Goal: Transaction & Acquisition: Purchase product/service

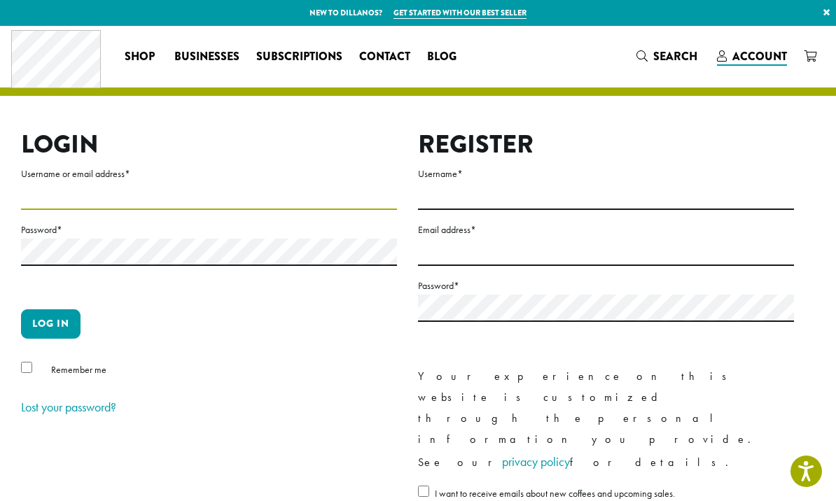
type input "**********"
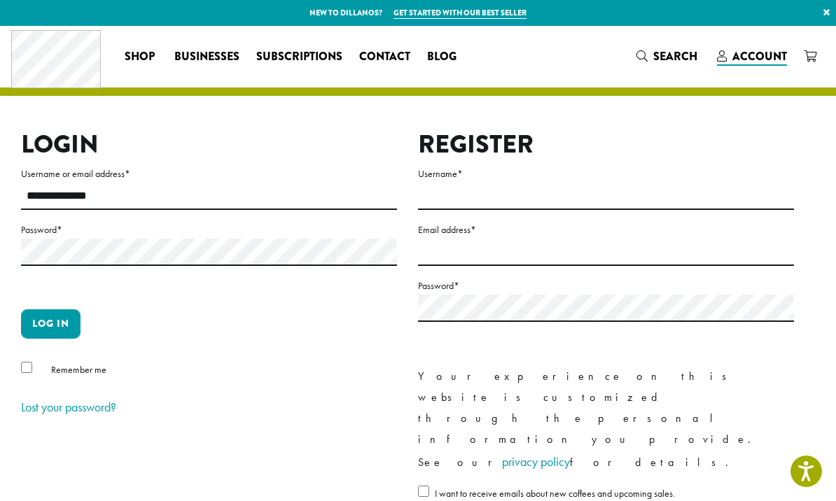
click at [50, 323] on button "Log in" at bounding box center [51, 323] width 60 height 29
click at [46, 319] on button "Log in" at bounding box center [51, 323] width 60 height 29
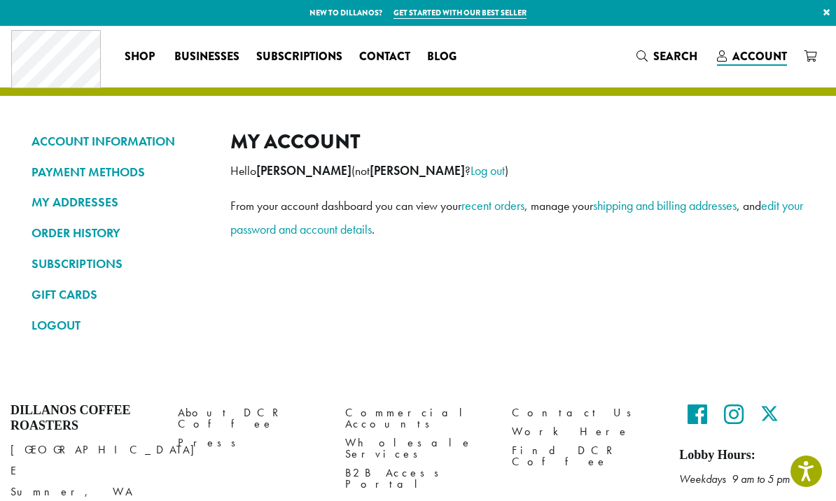
click at [78, 227] on link "ORDER HISTORY" at bounding box center [121, 233] width 178 height 24
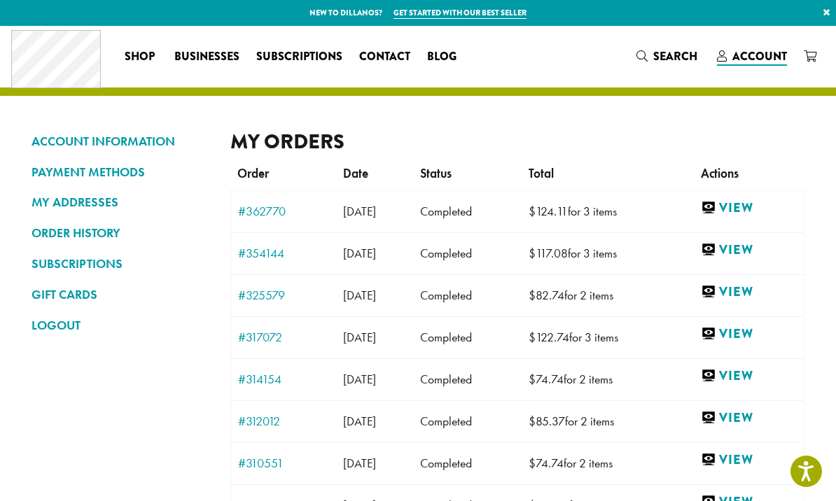
click at [761, 209] on link "View" at bounding box center [749, 209] width 96 height 18
click at [766, 248] on link "View" at bounding box center [749, 251] width 96 height 18
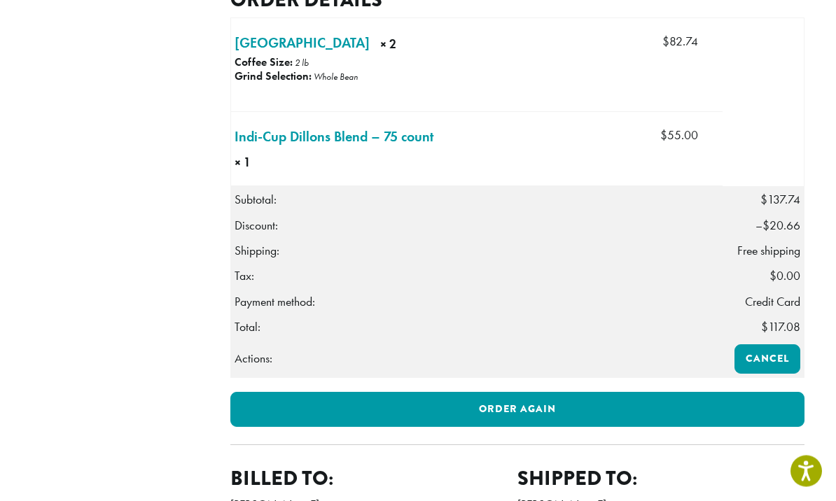
scroll to position [447, 0]
click at [545, 401] on link "Order again" at bounding box center [517, 409] width 575 height 35
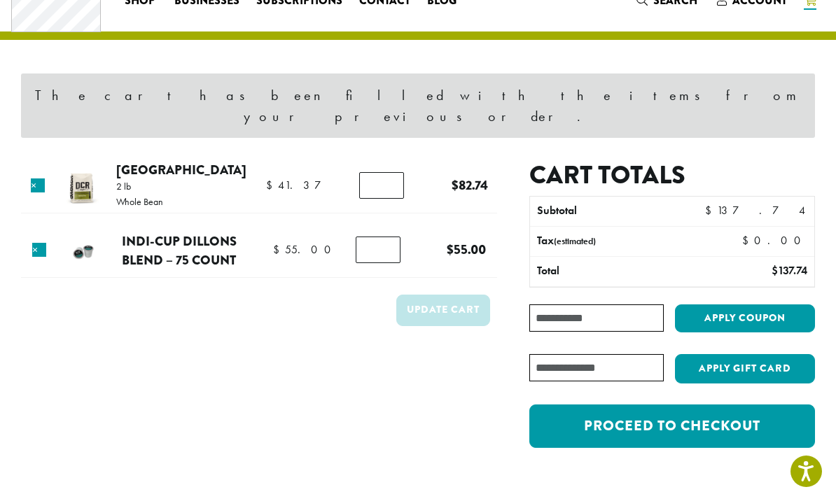
scroll to position [57, 0]
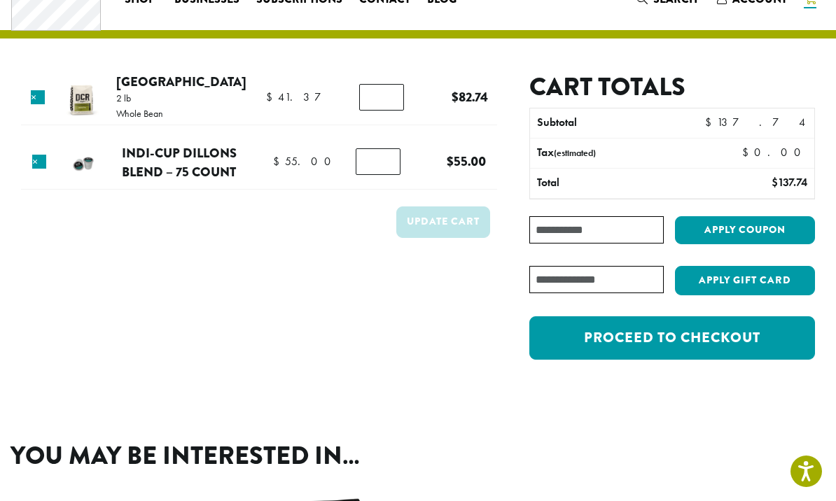
click at [595, 225] on input "Coupon:" at bounding box center [596, 229] width 134 height 27
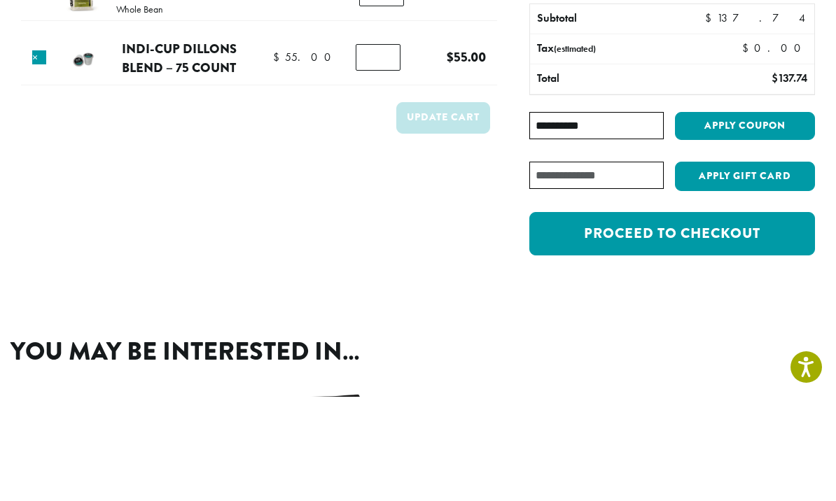
type input "**********"
click at [755, 216] on button "Apply coupon" at bounding box center [745, 230] width 140 height 29
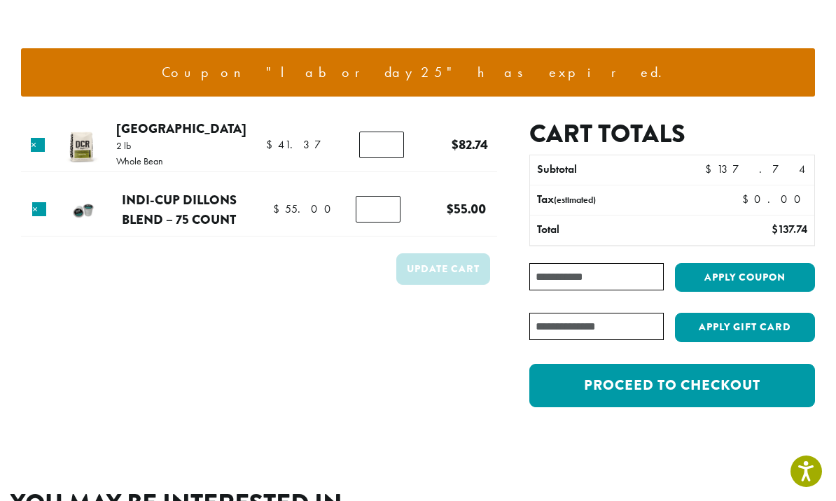
scroll to position [112, 0]
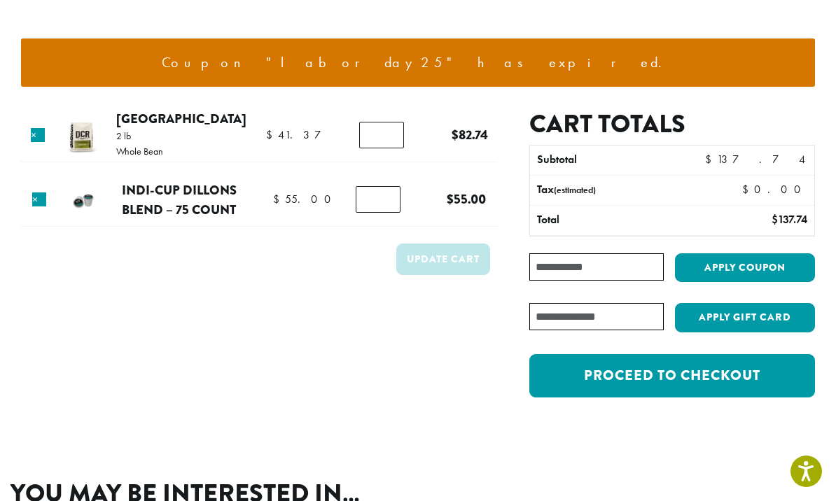
click at [697, 385] on link "Proceed to checkout" at bounding box center [672, 375] width 286 height 43
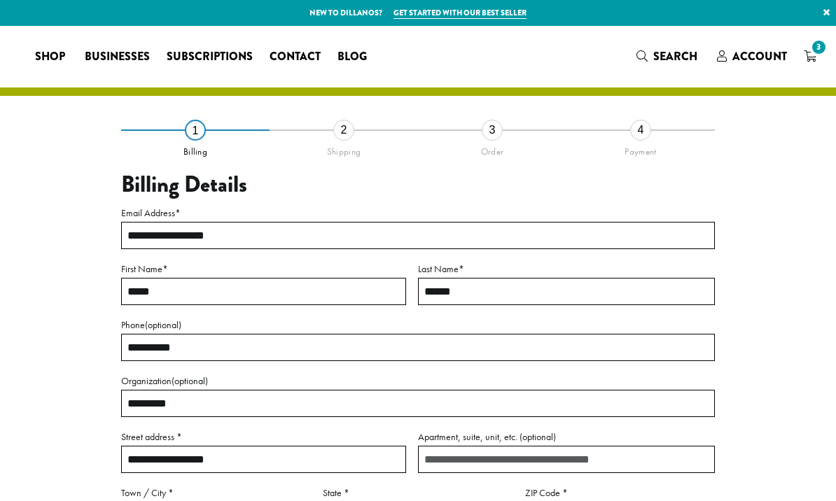
select select "**"
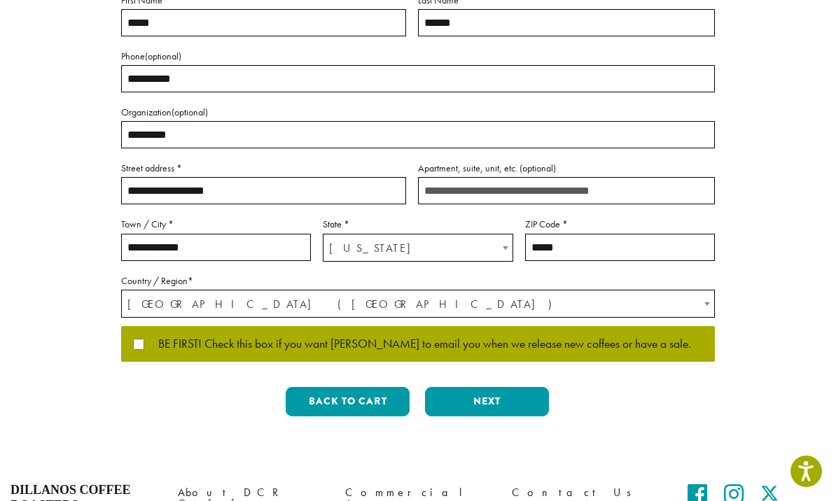
scroll to position [268, 0]
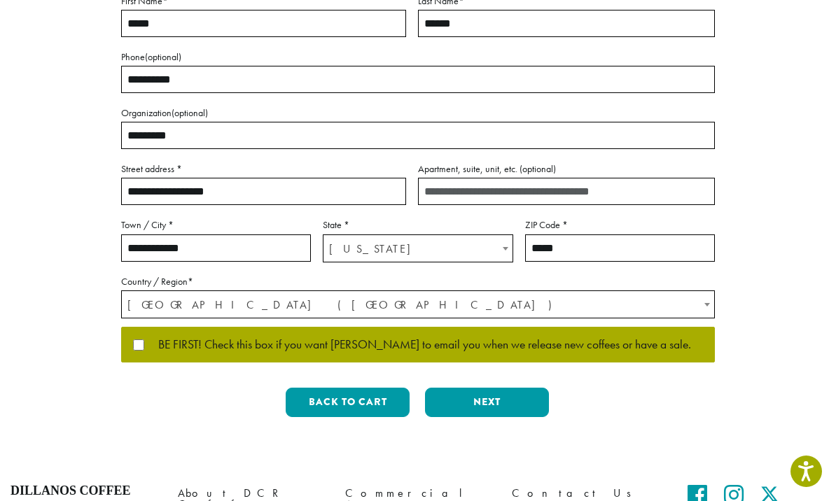
click at [497, 398] on button "Next" at bounding box center [487, 402] width 124 height 29
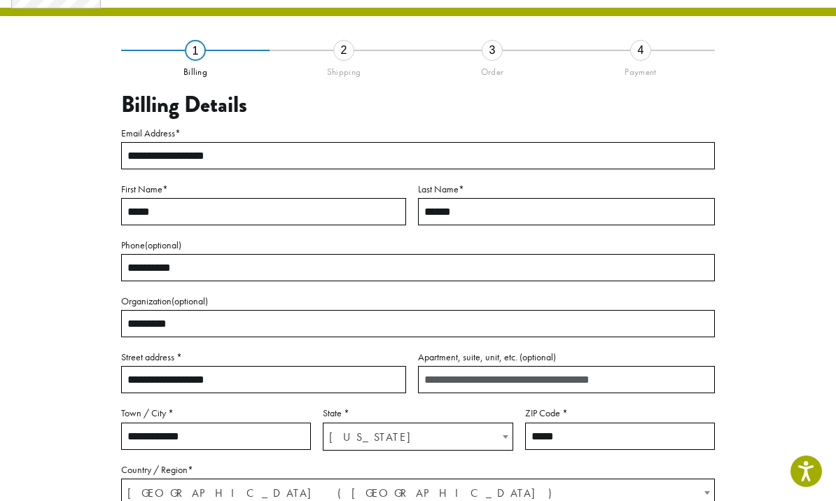
scroll to position [53, 0]
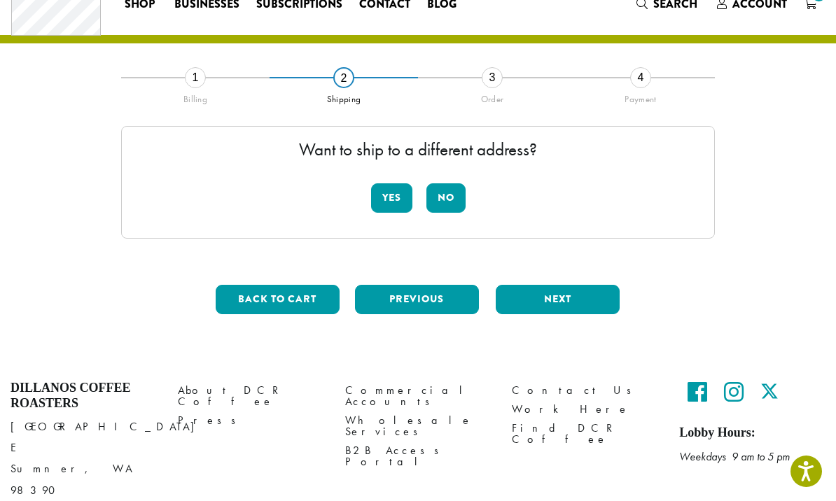
click at [450, 192] on button "No" at bounding box center [445, 197] width 39 height 29
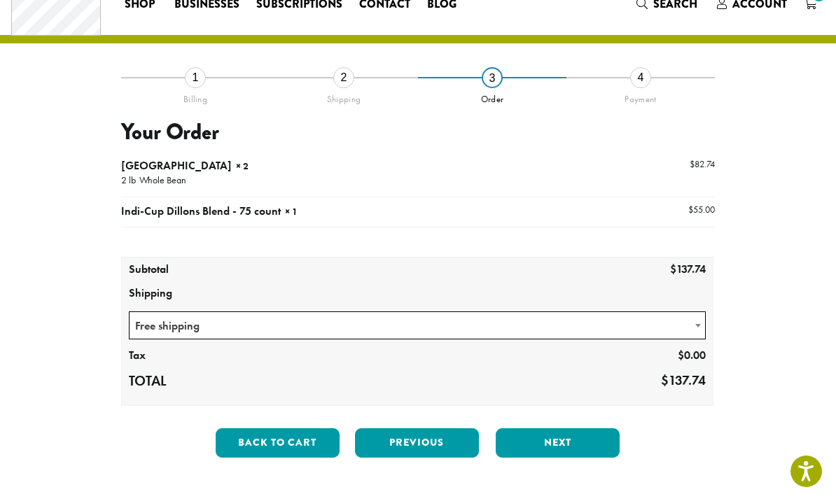
click at [559, 444] on button "Next" at bounding box center [558, 442] width 124 height 29
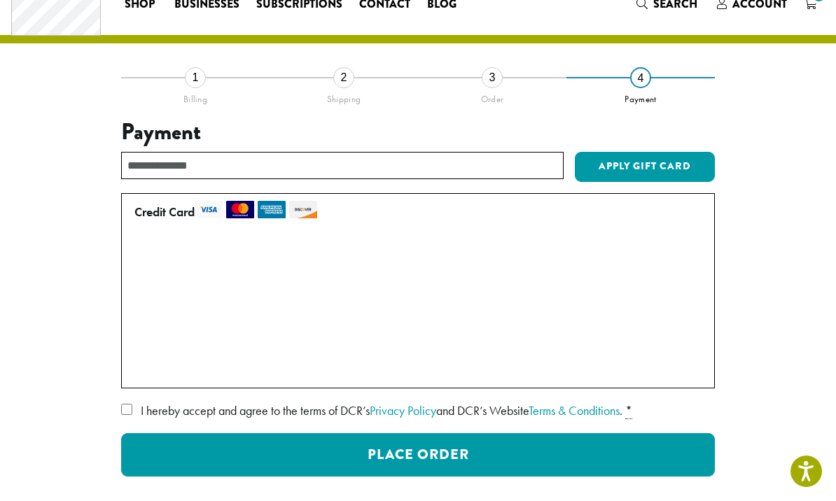
click at [474, 456] on button "Place Order" at bounding box center [418, 454] width 594 height 43
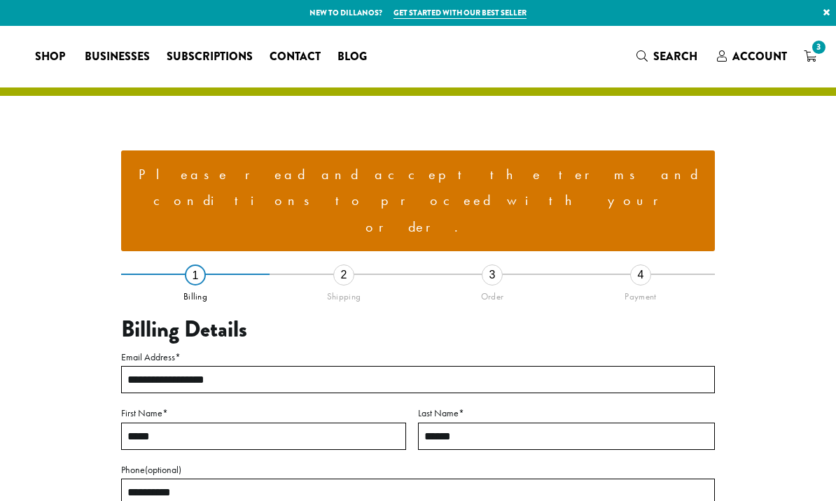
select select "**"
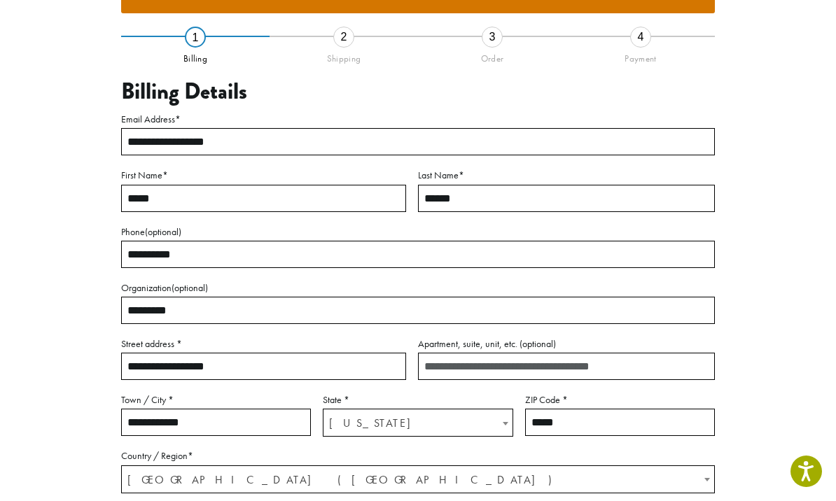
scroll to position [291, 0]
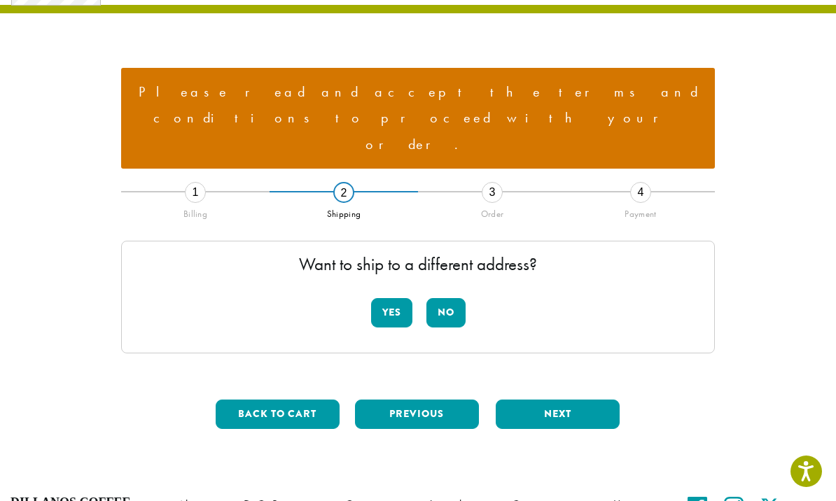
scroll to position [85, 0]
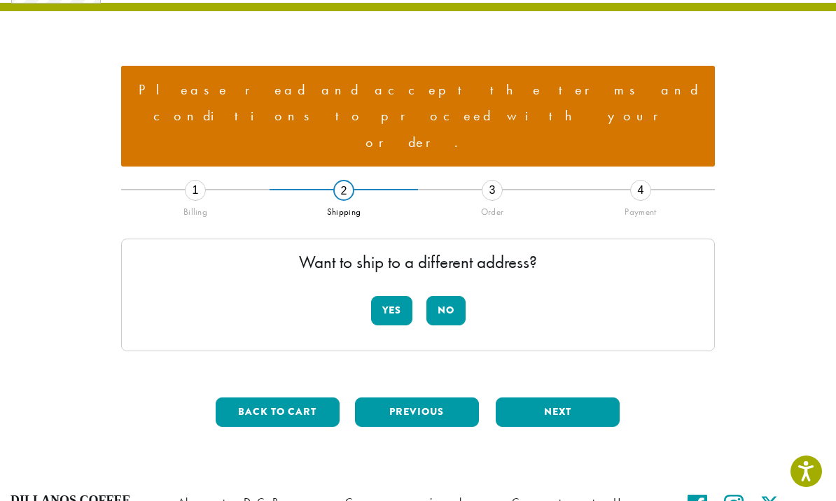
click at [449, 239] on div "Want to ship to a different address? Yes No" at bounding box center [418, 295] width 594 height 113
click at [449, 296] on button "No" at bounding box center [445, 310] width 39 height 29
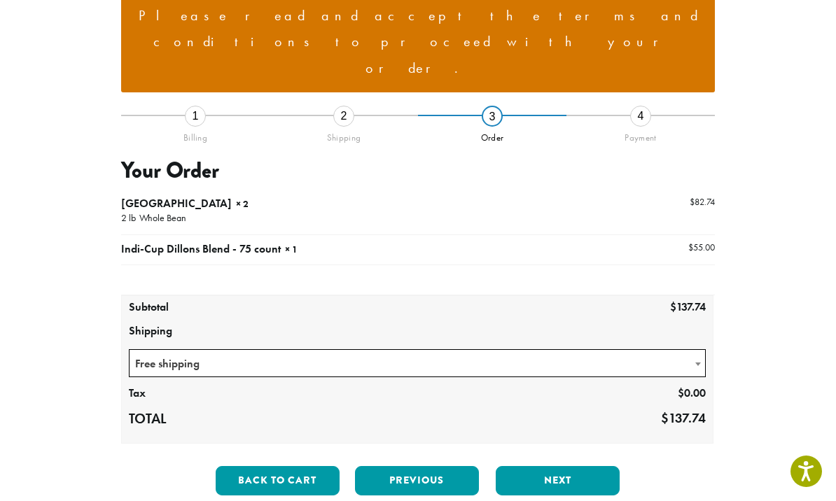
scroll to position [287, 0]
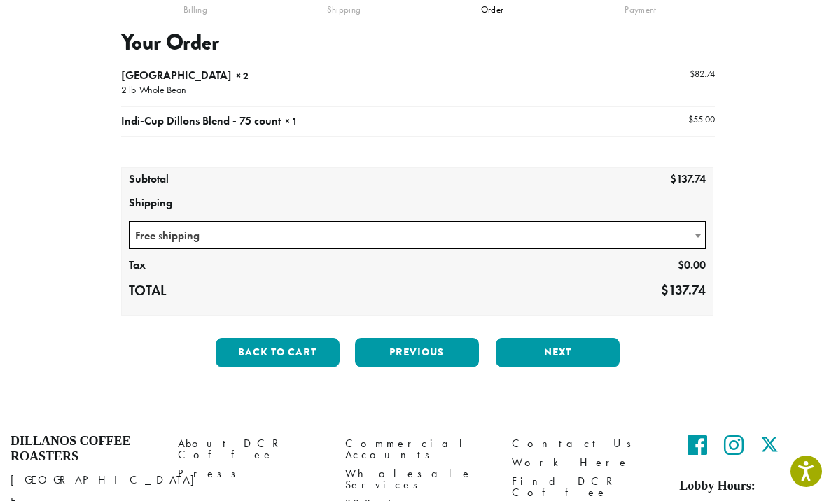
click at [578, 338] on button "Next" at bounding box center [558, 352] width 124 height 29
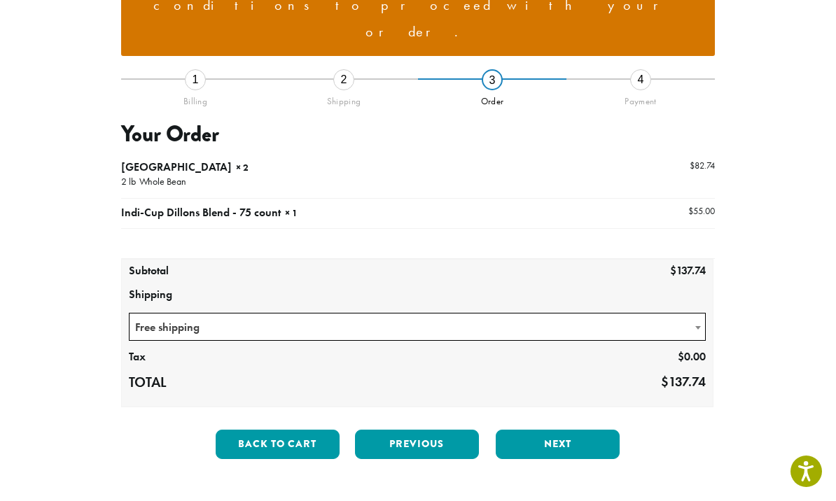
scroll to position [172, 0]
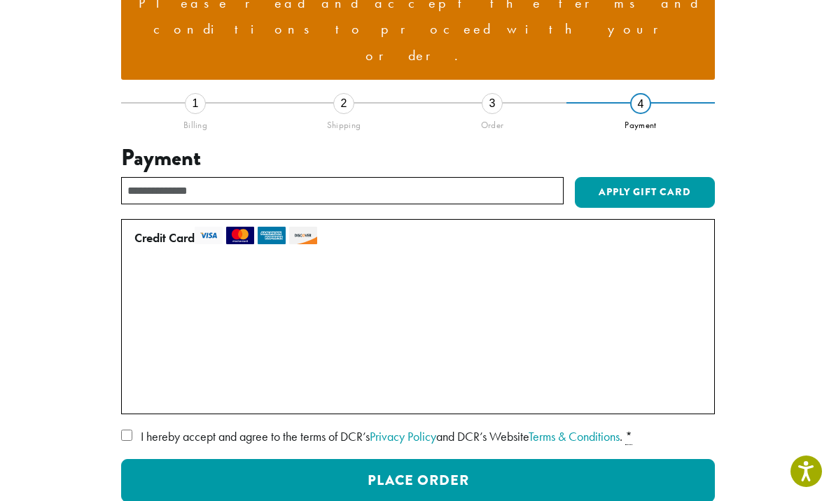
click at [122, 426] on label "I hereby accept and agree to the terms of DCR’s Privacy Policy and DCR’s Websit…" at bounding box center [418, 437] width 594 height 22
click at [454, 459] on button "Place Order" at bounding box center [418, 480] width 594 height 43
